Goal: Transaction & Acquisition: Download file/media

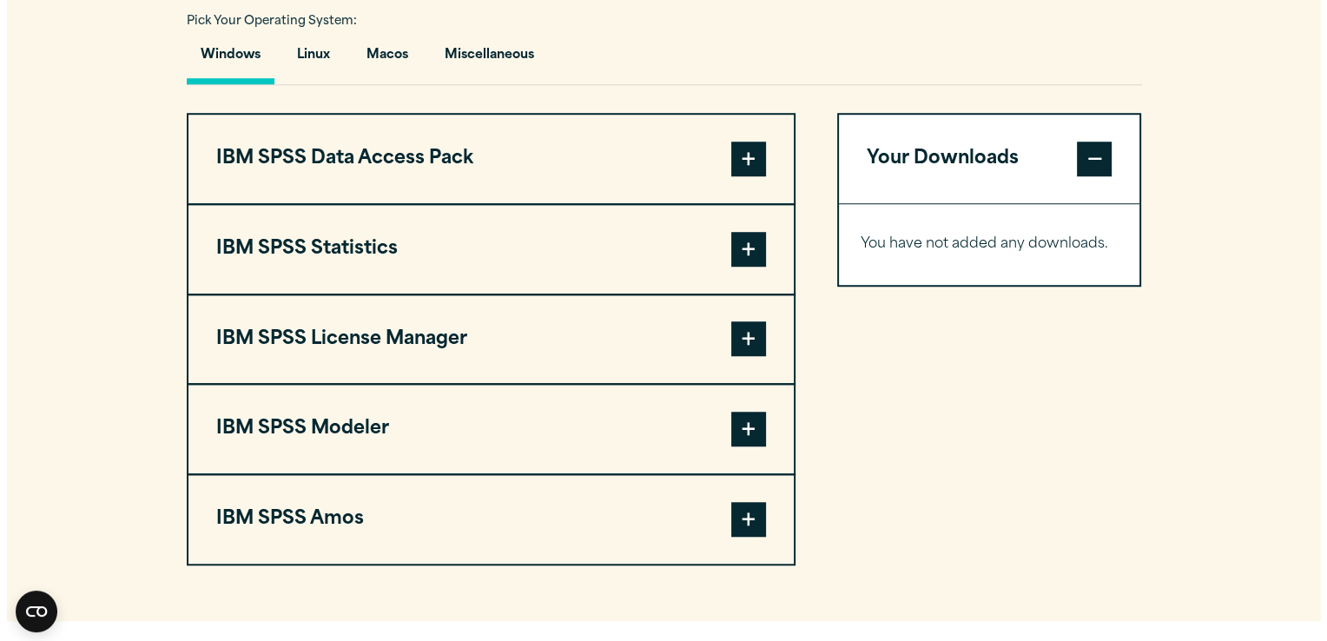
scroll to position [1298, 0]
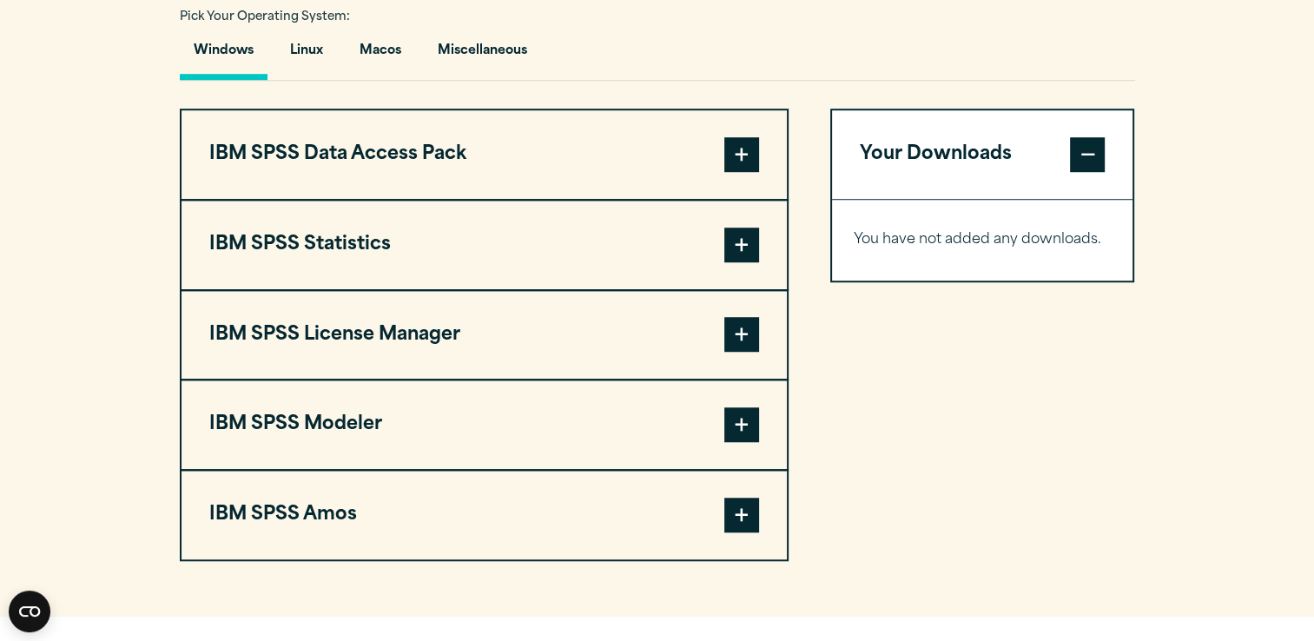
click at [738, 238] on span at bounding box center [741, 245] width 35 height 35
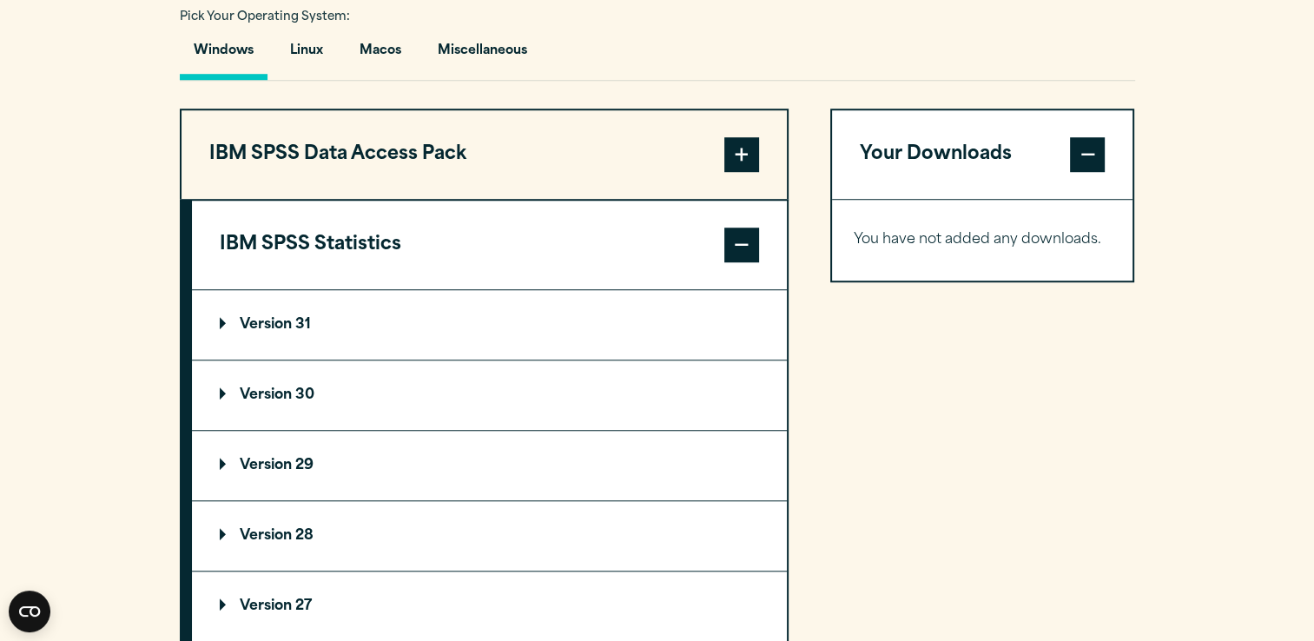
click at [314, 317] on summary "Version 31" at bounding box center [489, 324] width 595 height 69
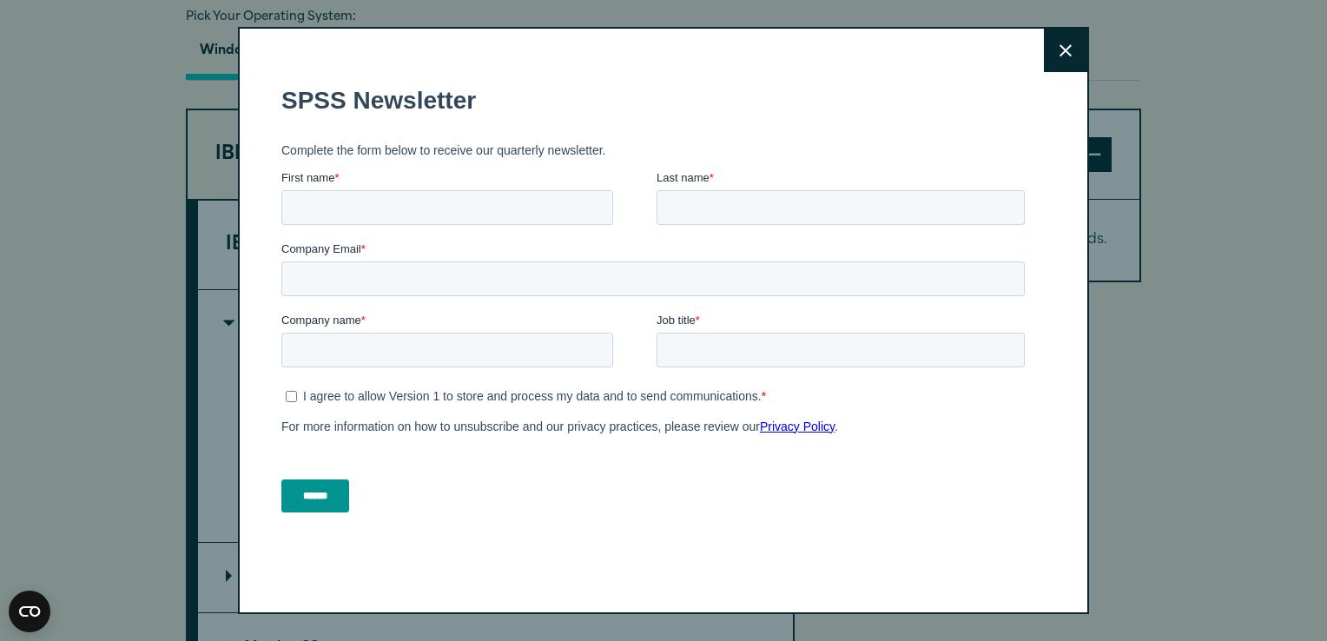
click at [1061, 44] on icon at bounding box center [1065, 50] width 12 height 13
click at [1059, 47] on icon at bounding box center [1065, 50] width 12 height 13
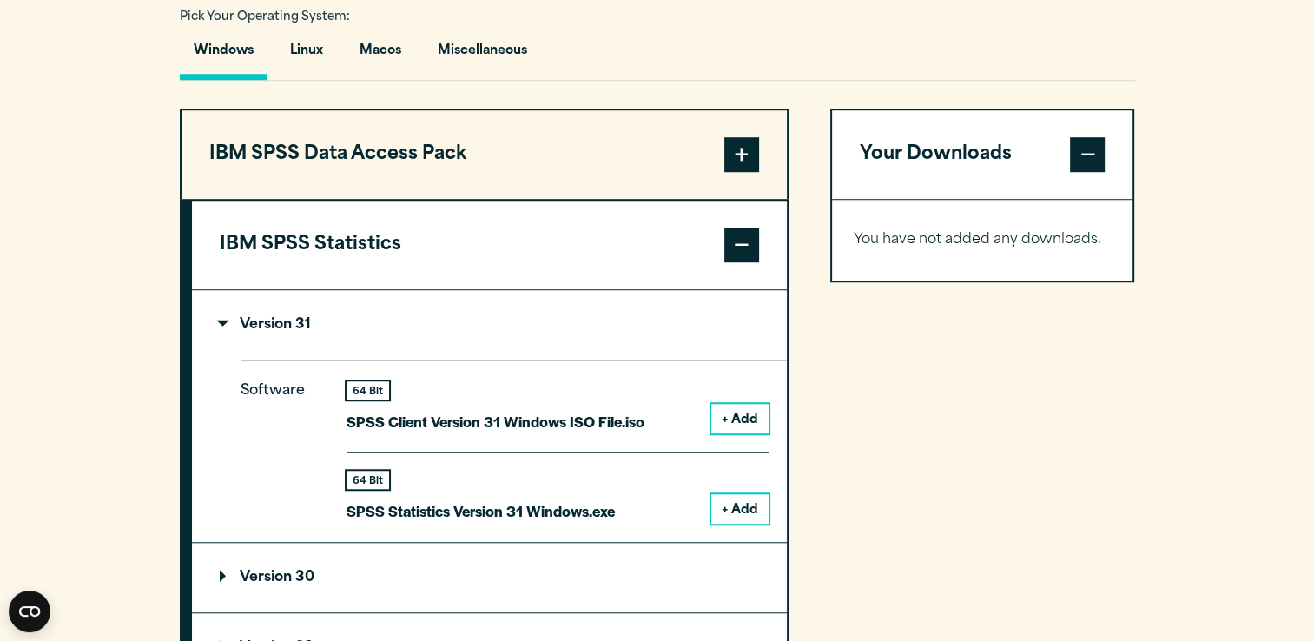
click at [738, 507] on button "+ Add" at bounding box center [739, 509] width 57 height 30
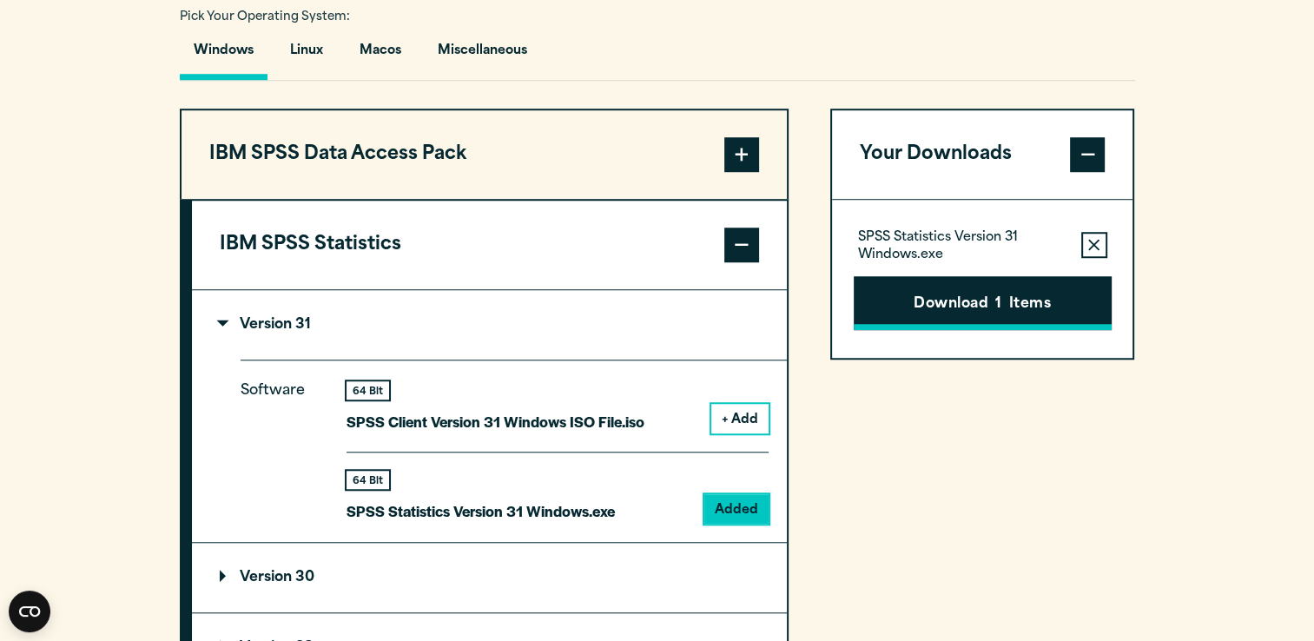
click at [933, 312] on button "Download 1 Items" at bounding box center [983, 303] width 258 height 54
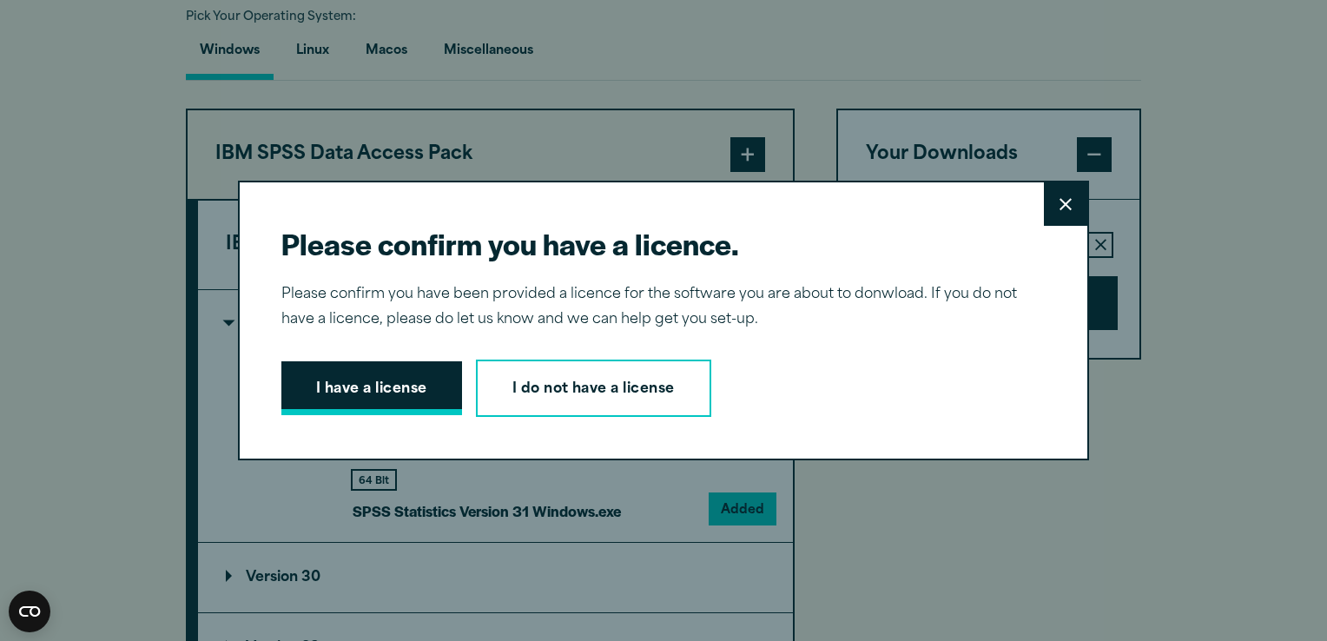
click at [403, 408] on button "I have a license" at bounding box center [371, 388] width 181 height 54
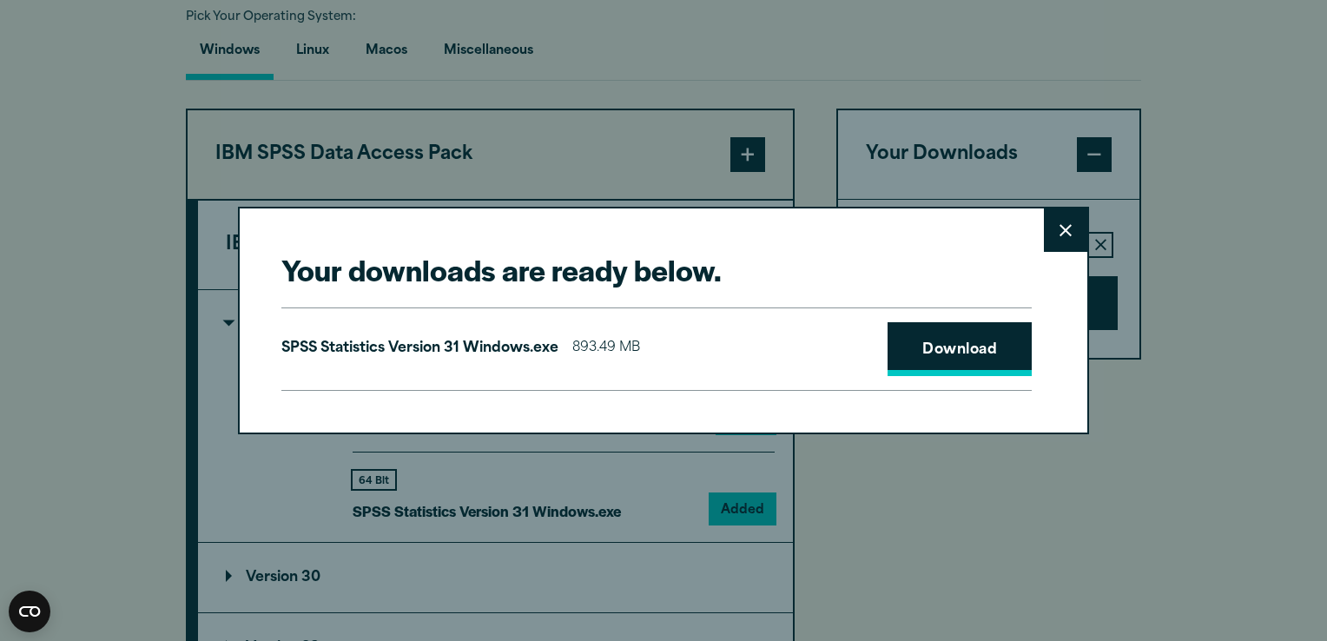
click at [931, 339] on link "Download" at bounding box center [960, 349] width 144 height 54
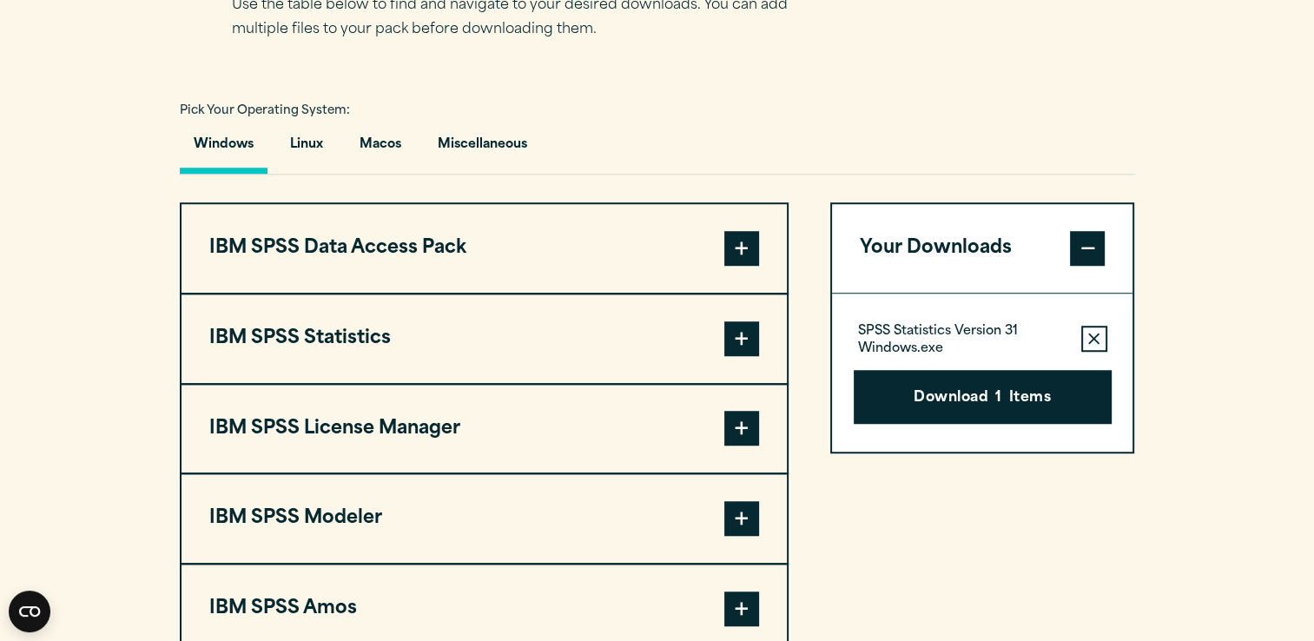
scroll to position [1217, 0]
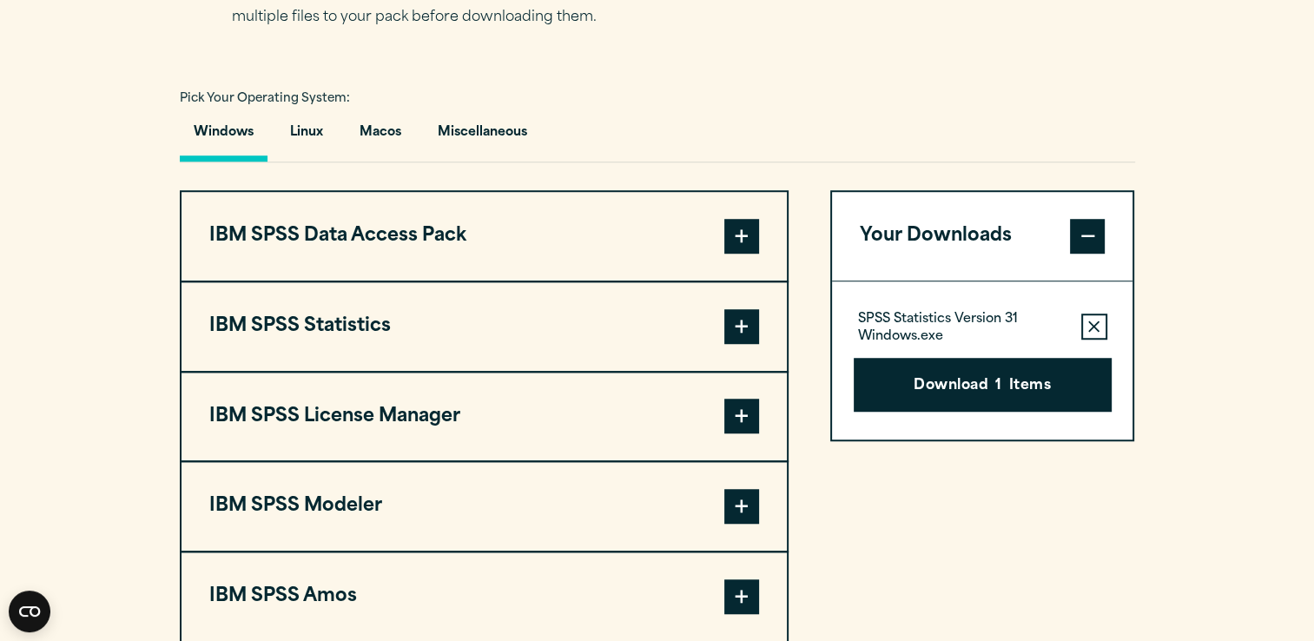
click at [736, 327] on span at bounding box center [741, 326] width 35 height 35
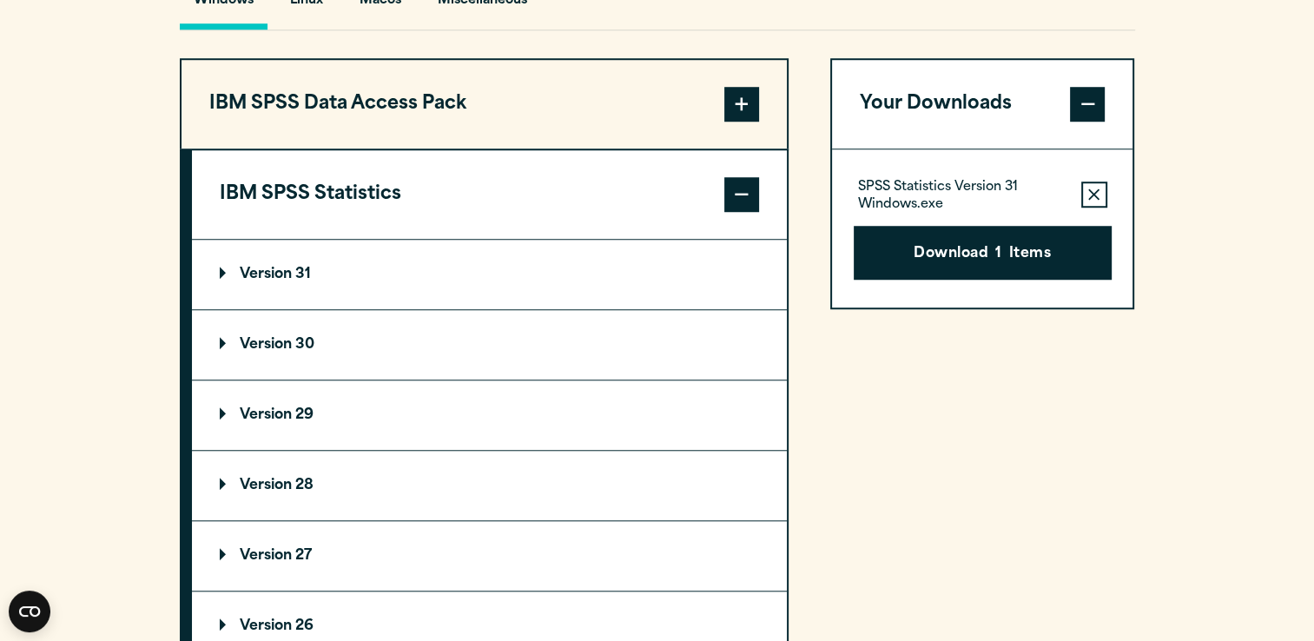
scroll to position [1361, 0]
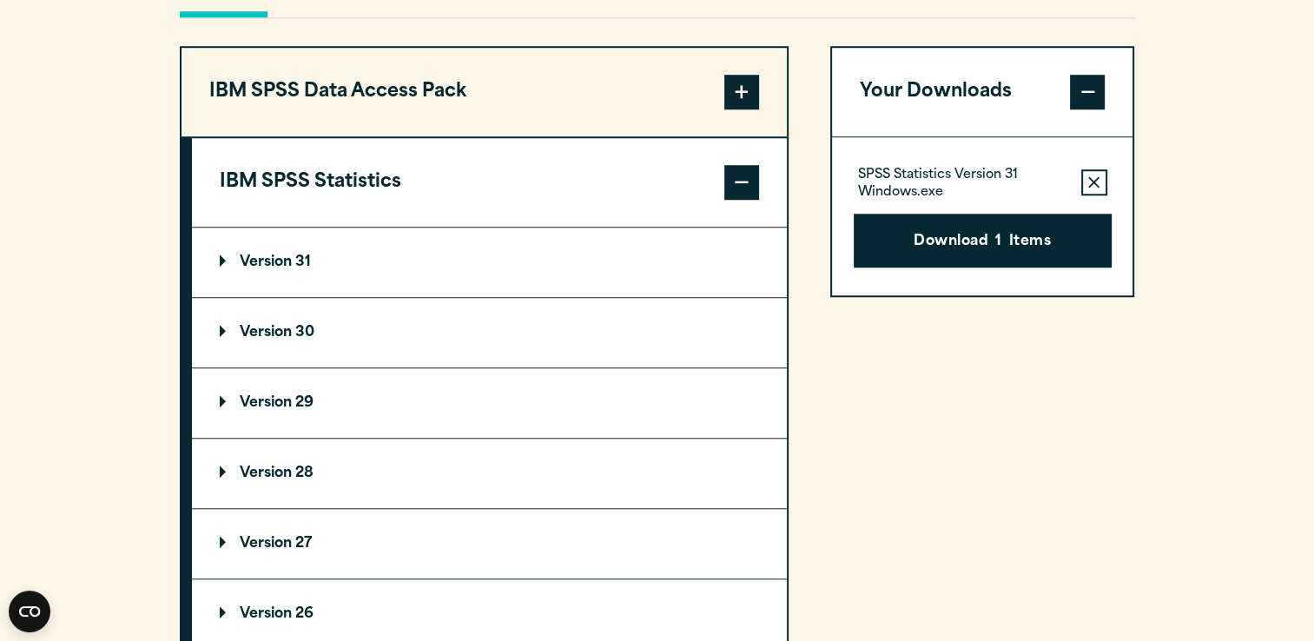
click at [574, 299] on summary "Version 30" at bounding box center [489, 332] width 595 height 69
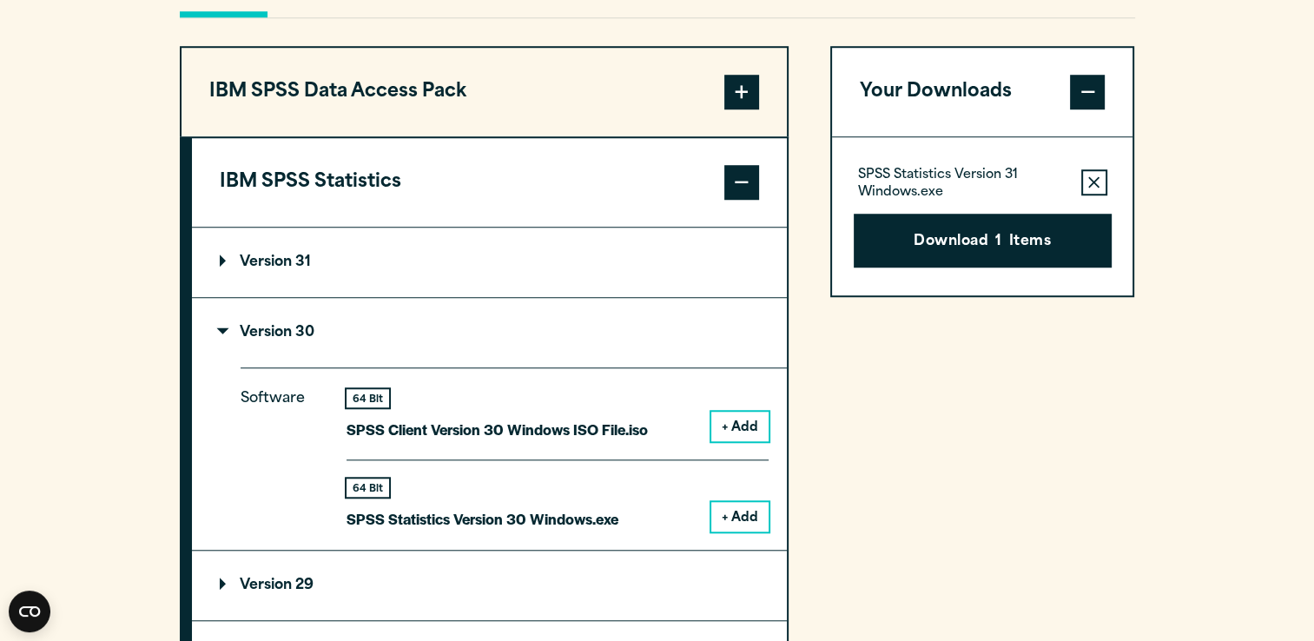
click at [736, 520] on button "+ Add" at bounding box center [739, 517] width 57 height 30
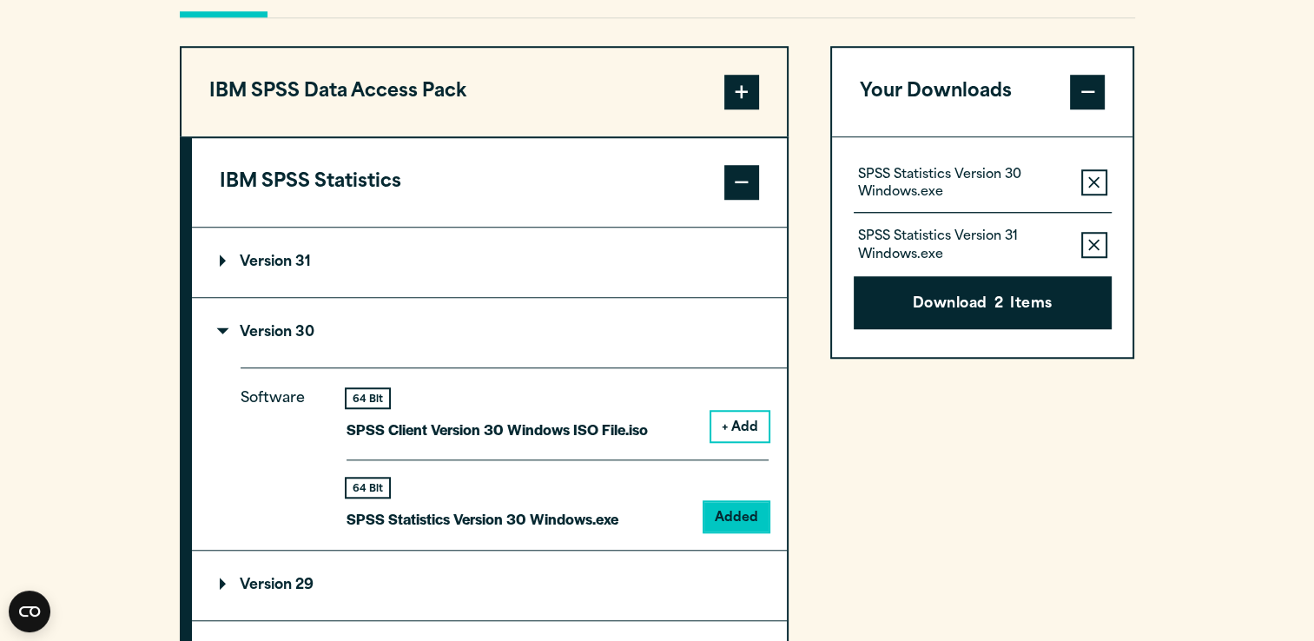
click at [1095, 183] on icon "button" at bounding box center [1093, 182] width 11 height 12
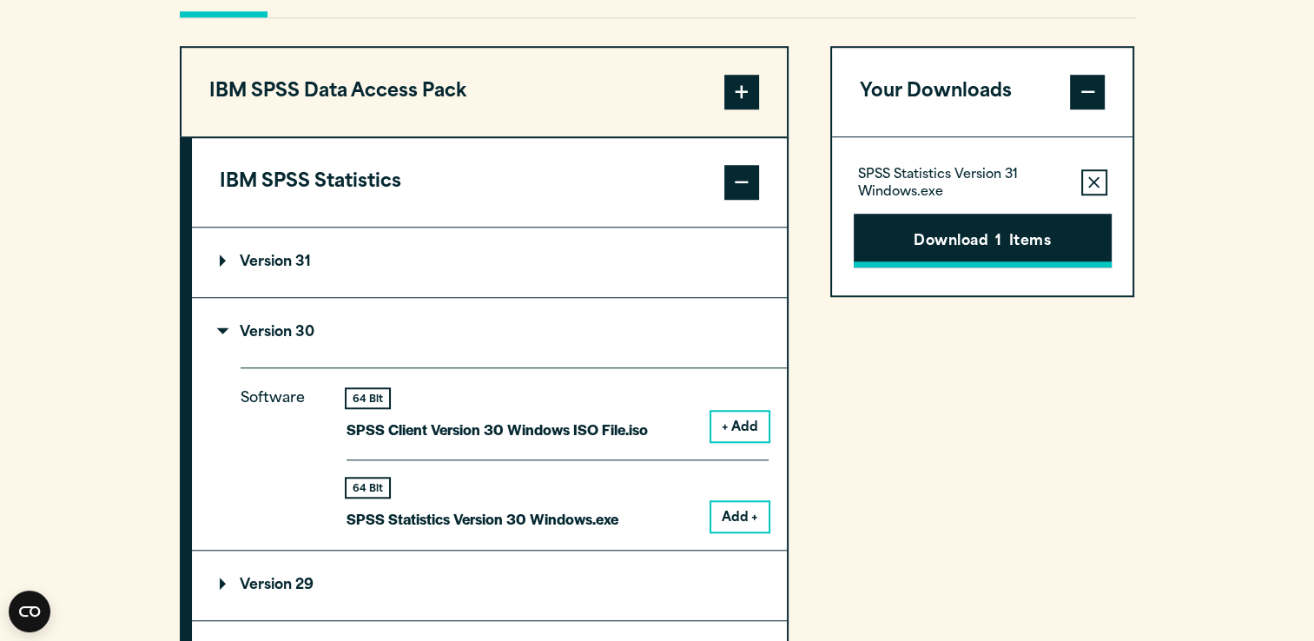
click at [1001, 233] on span "1" at bounding box center [998, 242] width 6 height 23
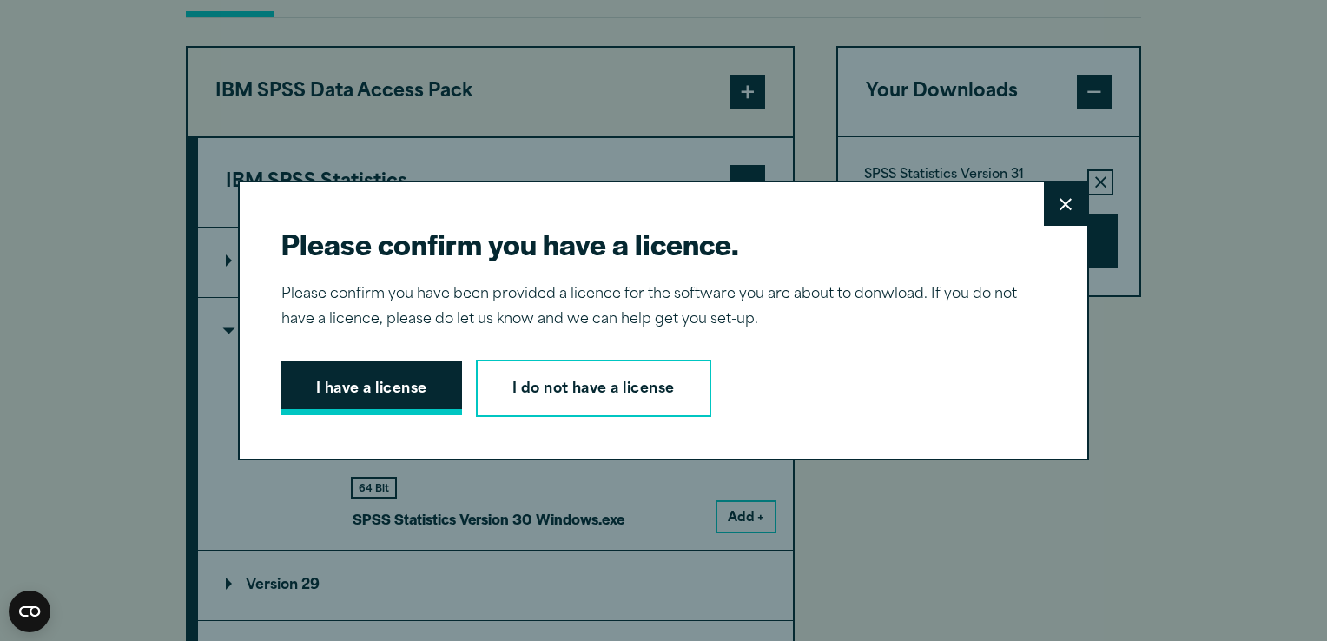
click at [405, 401] on button "I have a license" at bounding box center [371, 388] width 181 height 54
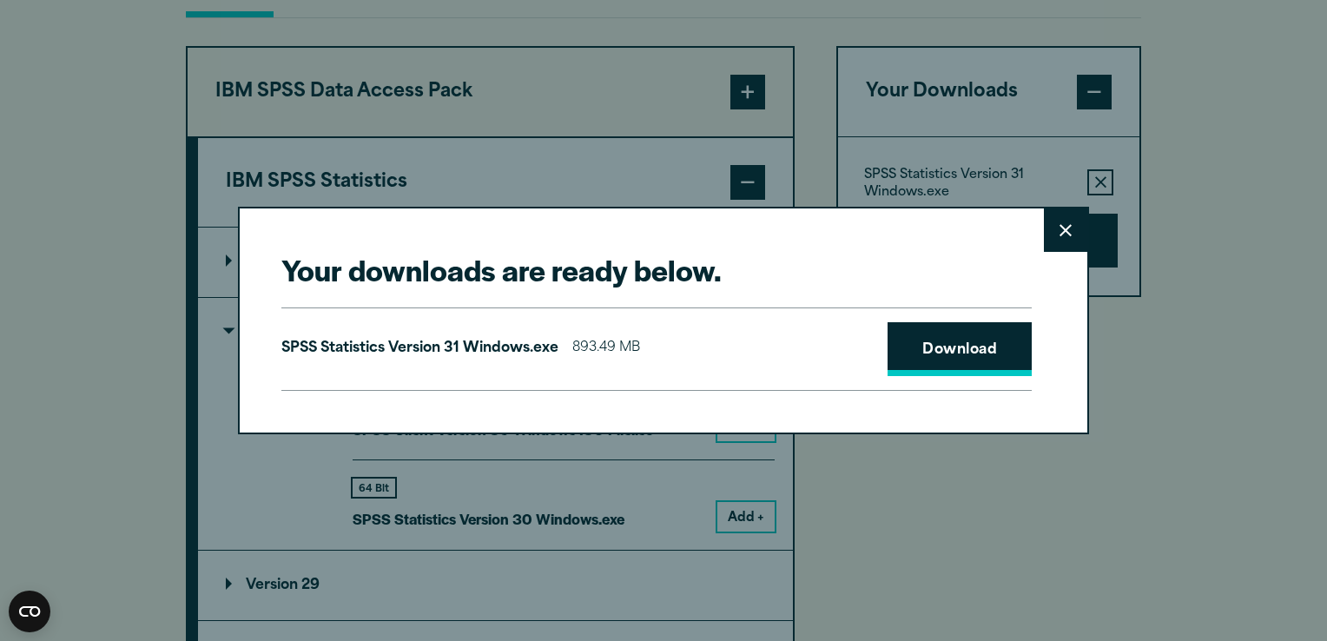
click at [934, 342] on link "Download" at bounding box center [960, 349] width 144 height 54
click at [1059, 234] on icon at bounding box center [1065, 230] width 12 height 12
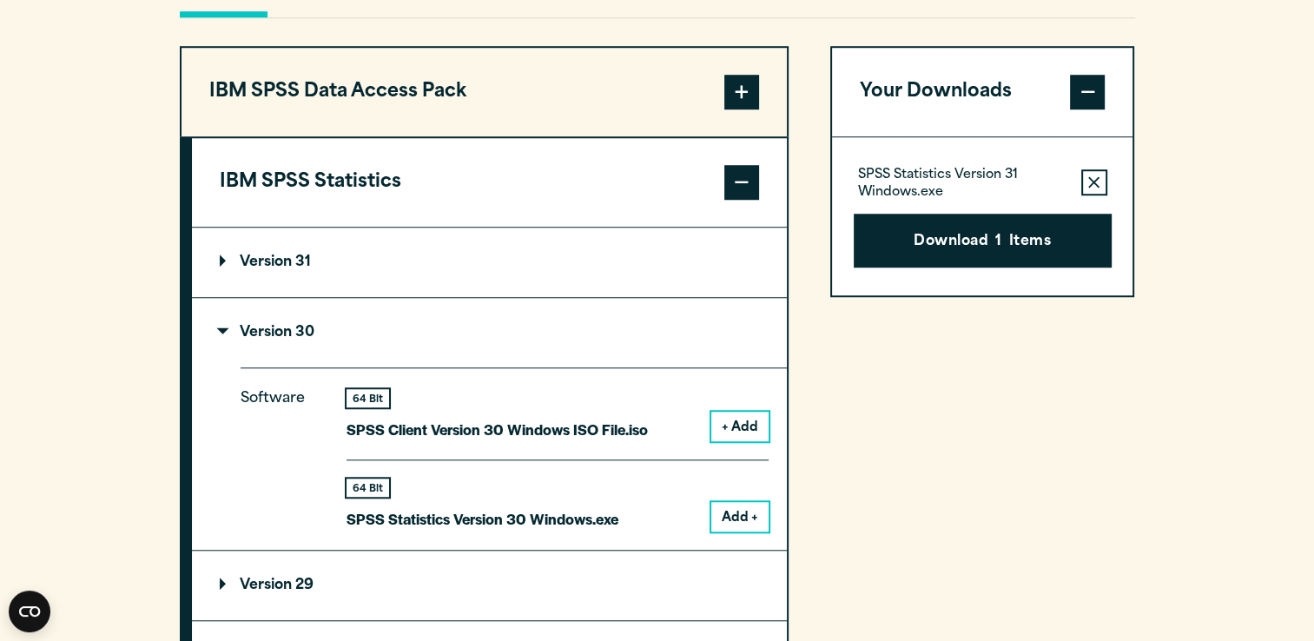
click at [229, 328] on p "Version 30" at bounding box center [267, 333] width 95 height 14
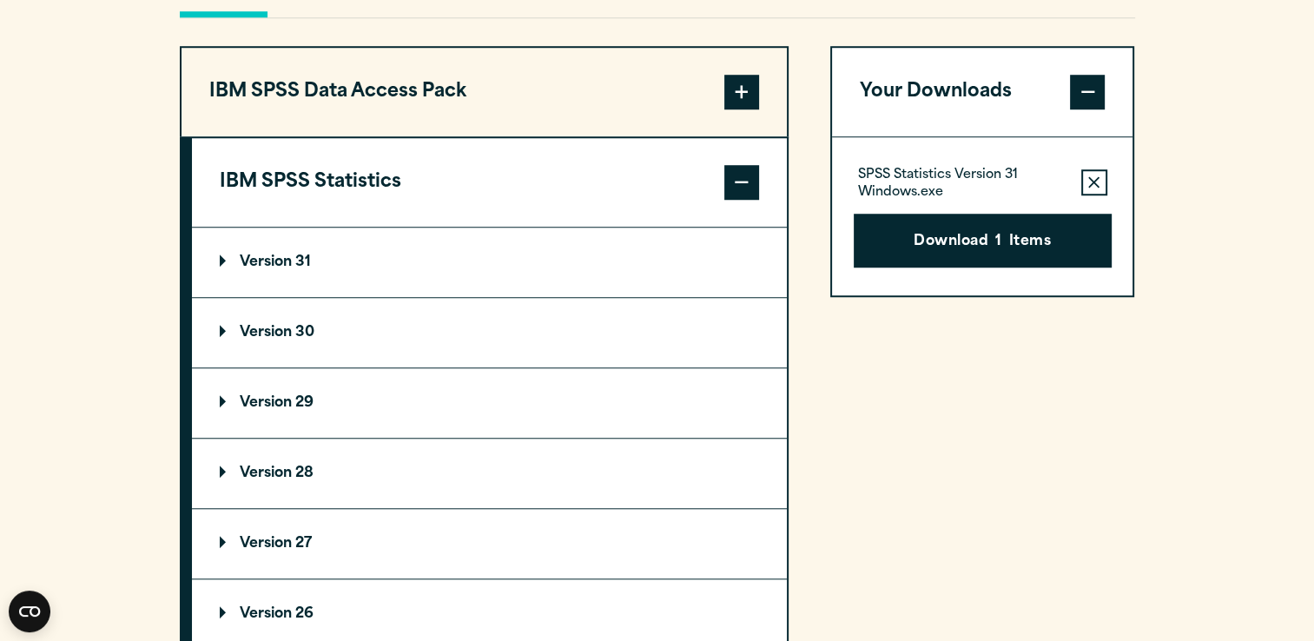
click at [229, 328] on p "Version 30" at bounding box center [267, 333] width 95 height 14
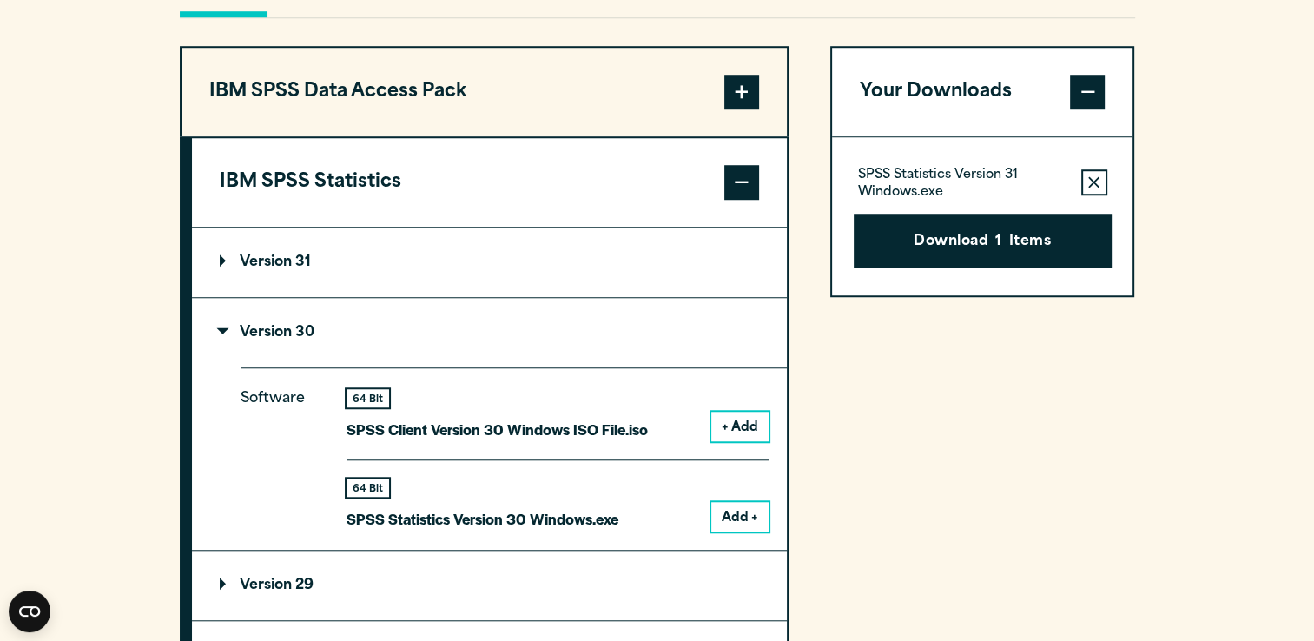
click at [1095, 179] on icon "button" at bounding box center [1093, 181] width 11 height 11
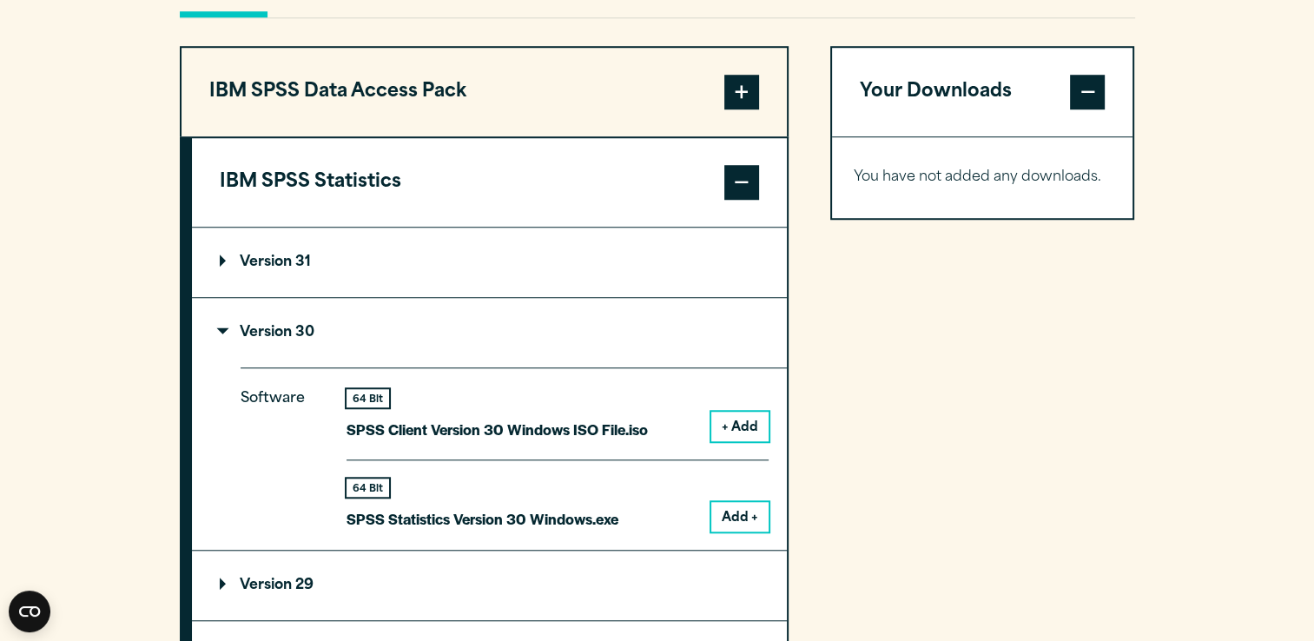
click at [740, 512] on button "Add +" at bounding box center [739, 517] width 57 height 30
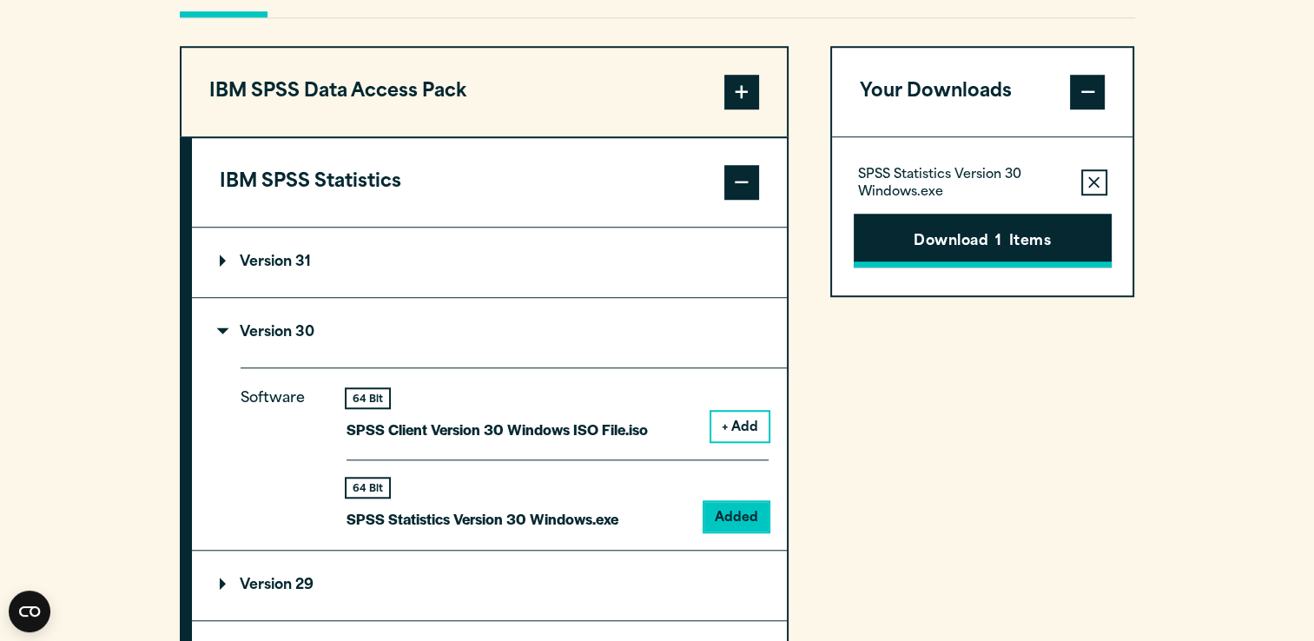
click at [997, 250] on span "1" at bounding box center [998, 242] width 6 height 23
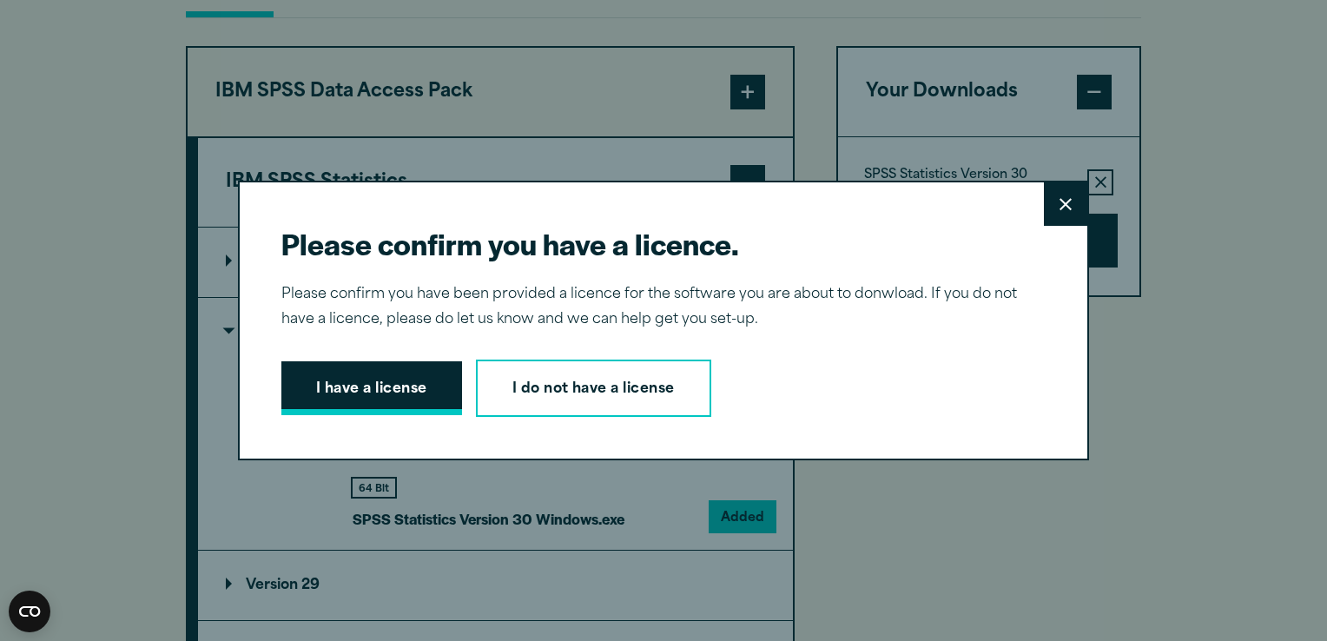
click at [366, 377] on button "I have a license" at bounding box center [371, 388] width 181 height 54
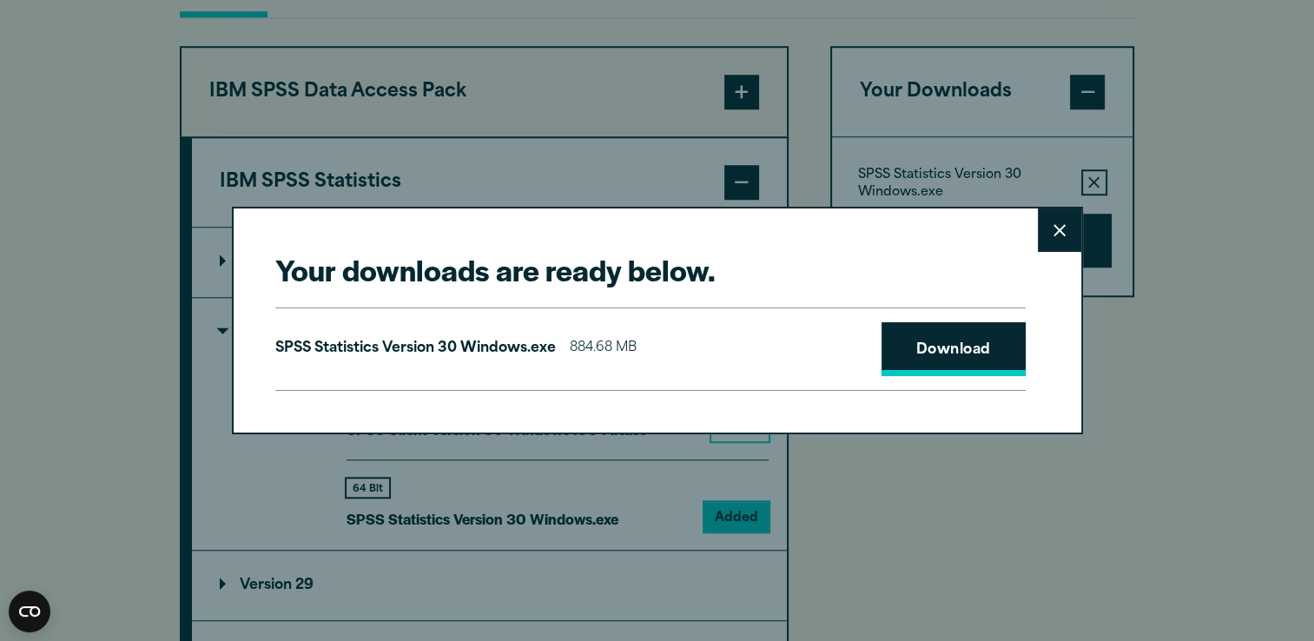
click at [913, 361] on link "Download" at bounding box center [953, 349] width 144 height 54
click at [1050, 228] on button "Close" at bounding box center [1059, 229] width 43 height 43
